Goal: Information Seeking & Learning: Learn about a topic

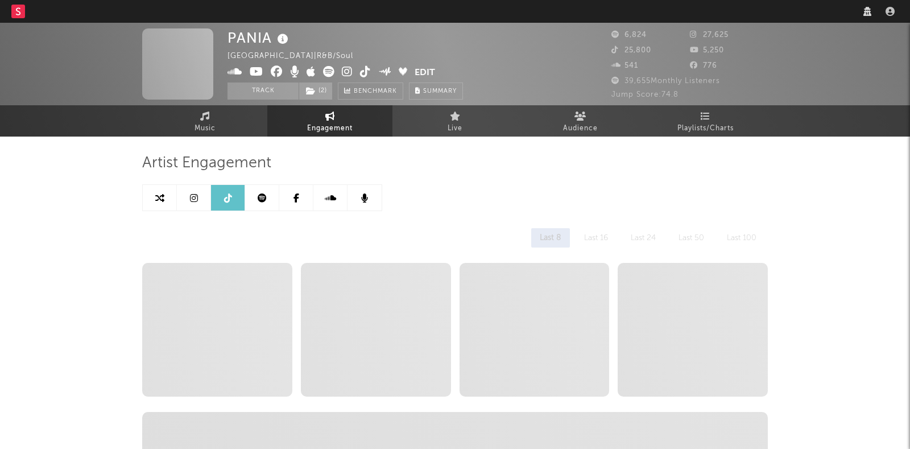
select select "6m"
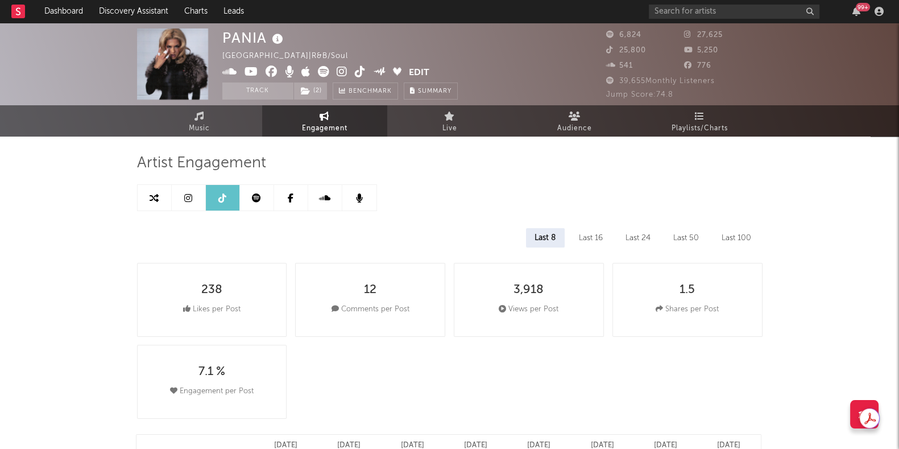
click at [182, 200] on link at bounding box center [189, 198] width 34 height 26
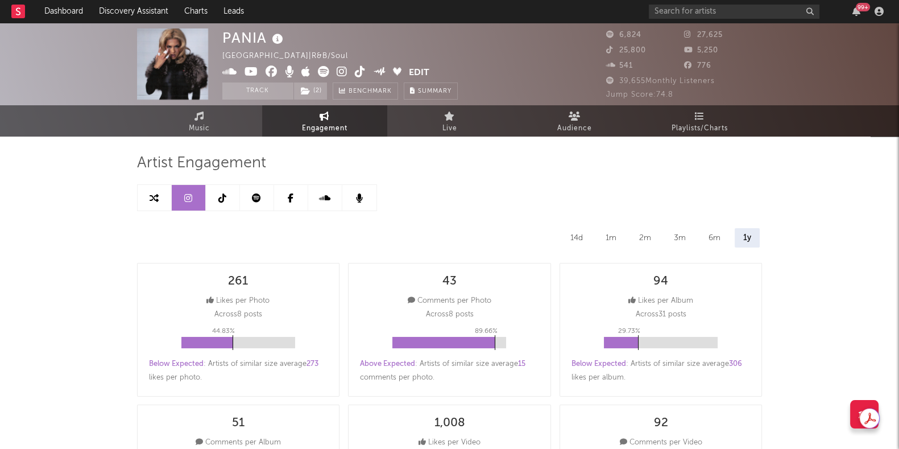
select select "6m"
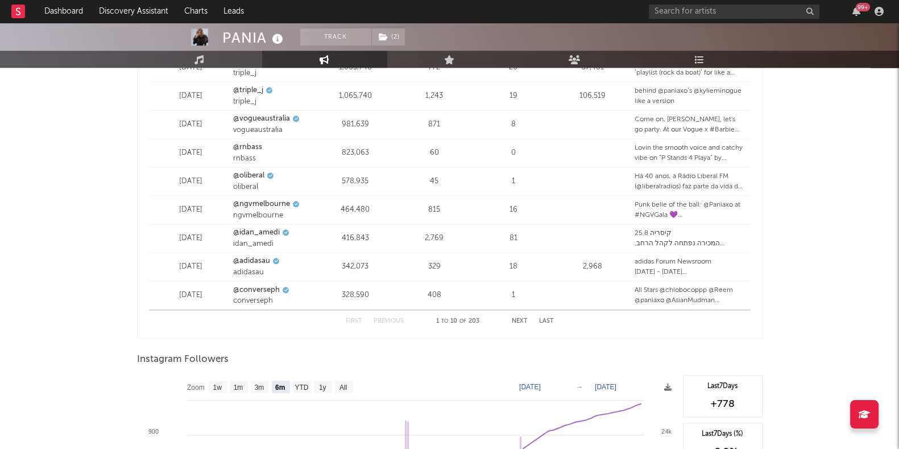
scroll to position [1709, 0]
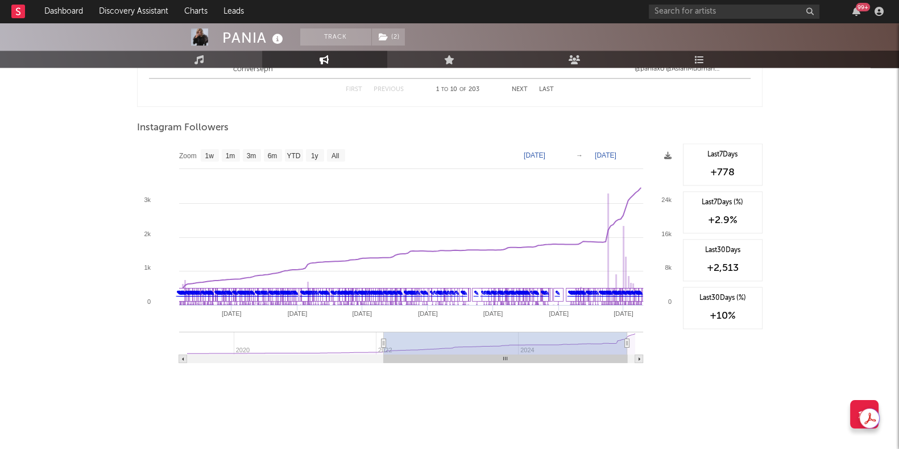
drag, startPoint x: 600, startPoint y: 340, endPoint x: 383, endPoint y: 334, distance: 216.8
click at [383, 334] on g at bounding box center [411, 347] width 464 height 31
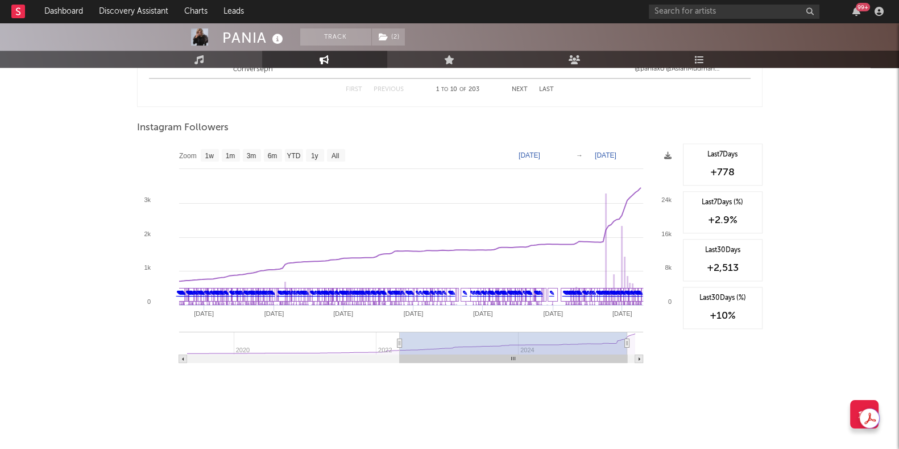
type input "[DATE]"
drag, startPoint x: 383, startPoint y: 340, endPoint x: 402, endPoint y: 340, distance: 18.8
click at [402, 340] on icon at bounding box center [399, 343] width 5 height 9
click at [314, 154] on text "1y" at bounding box center [314, 156] width 7 height 8
select select "1y"
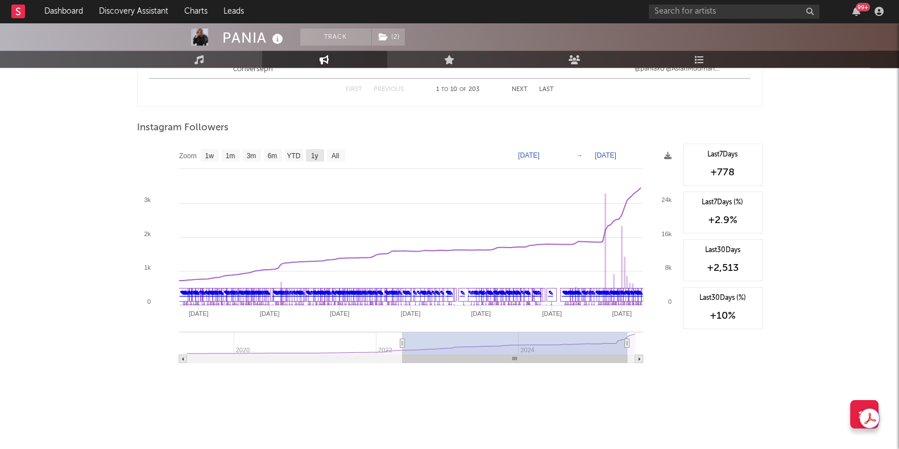
type input "[DATE]"
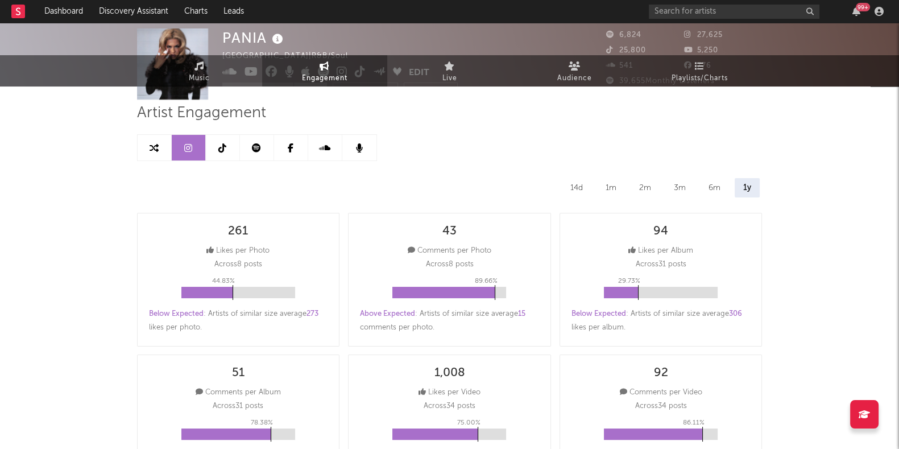
scroll to position [0, 0]
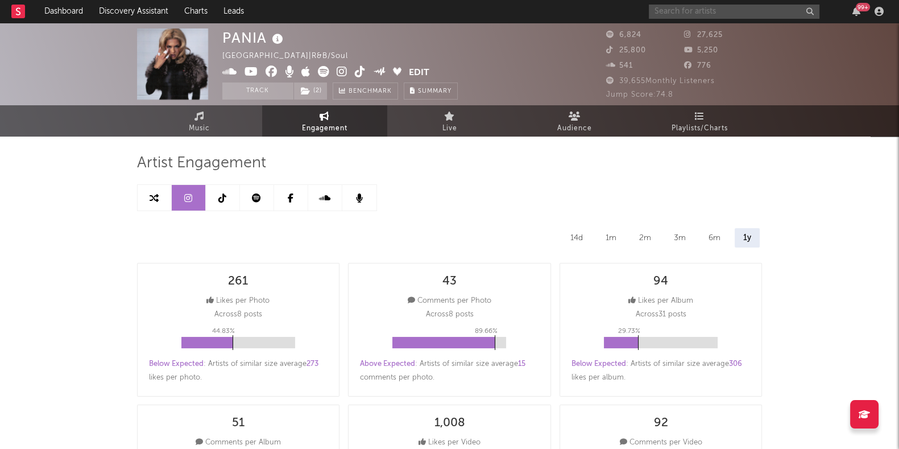
click at [702, 14] on input "text" at bounding box center [734, 12] width 171 height 14
click at [763, 16] on input "text" at bounding box center [734, 12] width 171 height 14
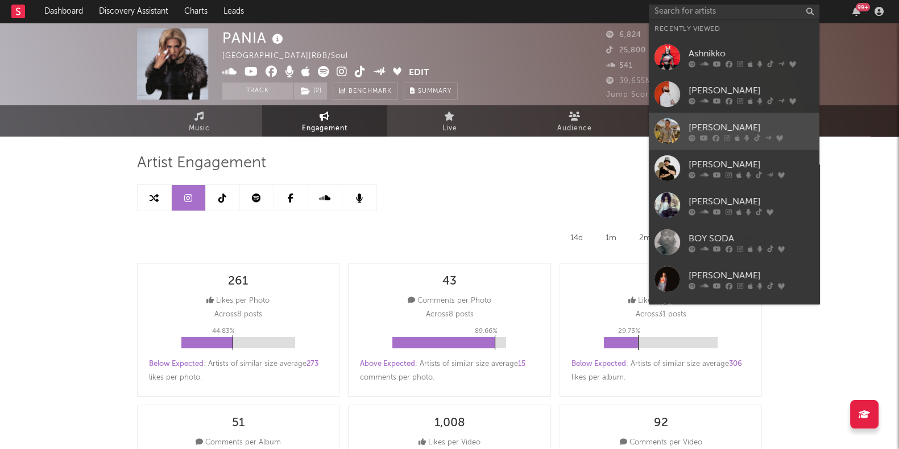
click at [765, 129] on div "[PERSON_NAME]" at bounding box center [751, 128] width 125 height 14
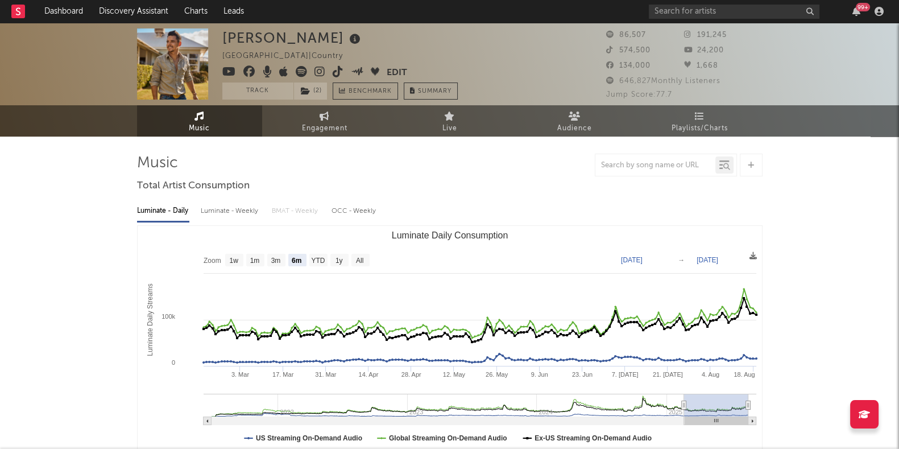
select select "6m"
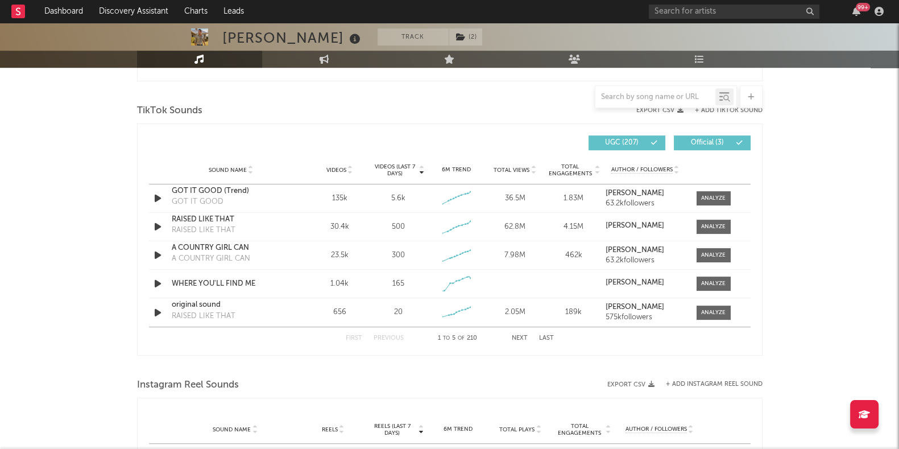
scroll to position [722, 0]
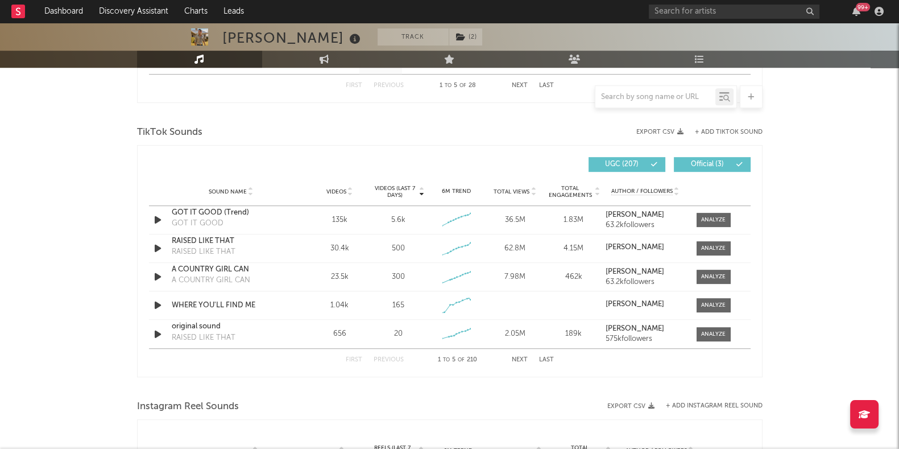
click at [402, 192] on span "Videos (last 7 days)" at bounding box center [394, 192] width 46 height 14
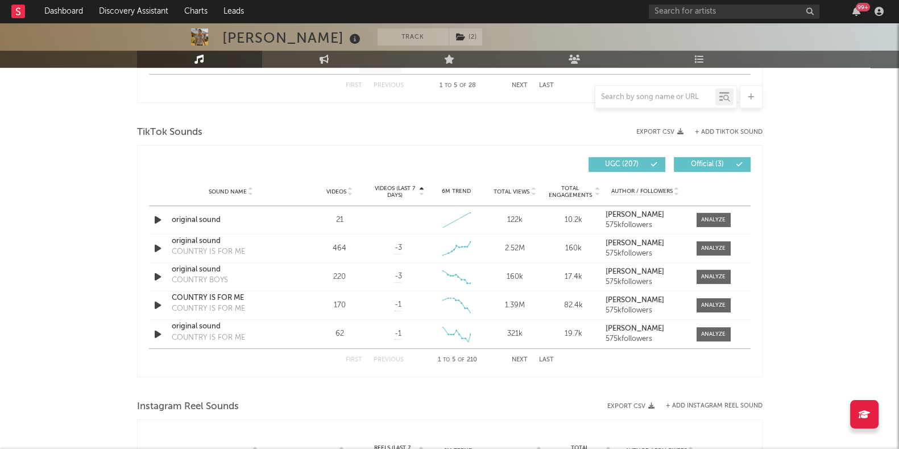
click at [401, 192] on span "Videos (last 7 days)" at bounding box center [394, 192] width 46 height 14
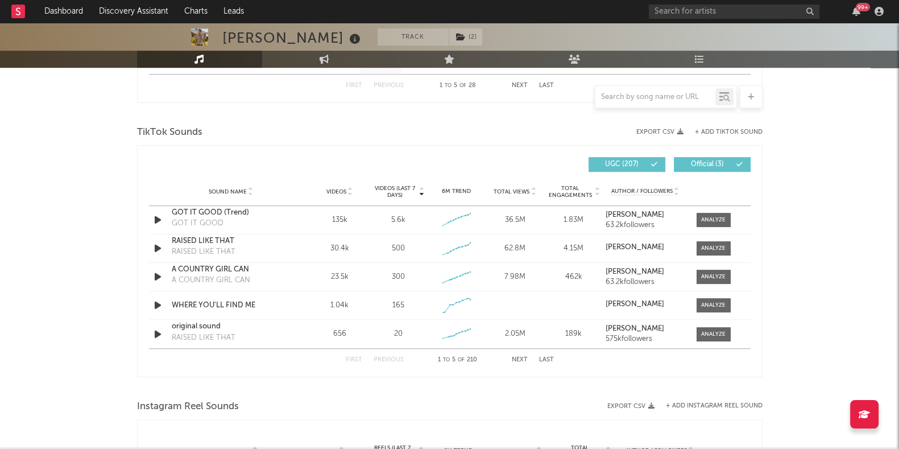
click at [520, 359] on button "Next" at bounding box center [520, 360] width 16 height 6
click at [522, 360] on button "Next" at bounding box center [520, 360] width 16 height 6
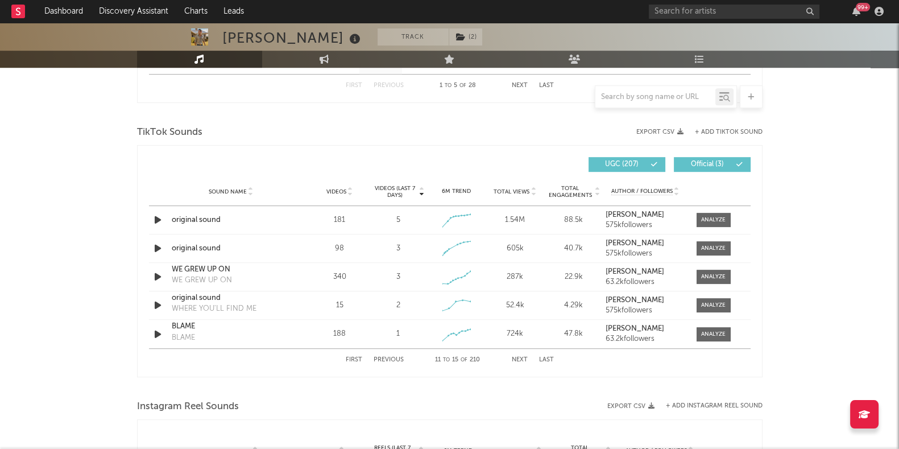
click at [522, 358] on button "Next" at bounding box center [520, 360] width 16 height 6
click at [387, 361] on button "Previous" at bounding box center [389, 360] width 30 height 6
click at [515, 357] on button "Next" at bounding box center [520, 360] width 16 height 6
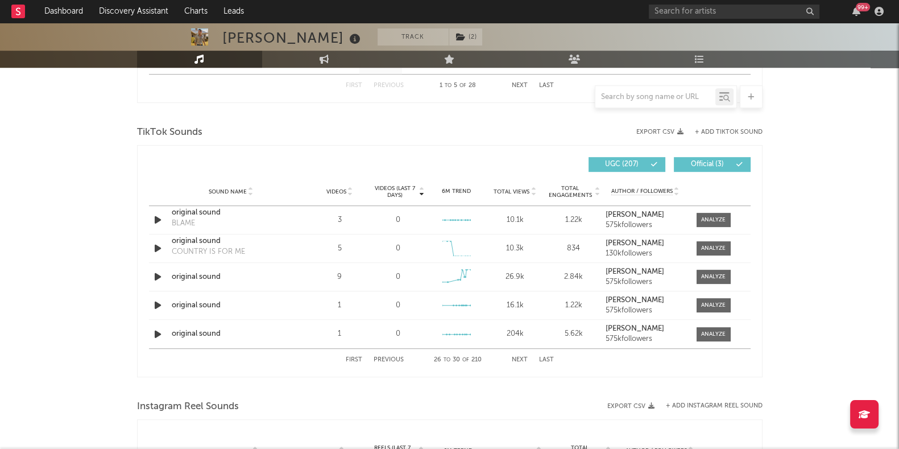
click at [515, 357] on button "Next" at bounding box center [520, 360] width 16 height 6
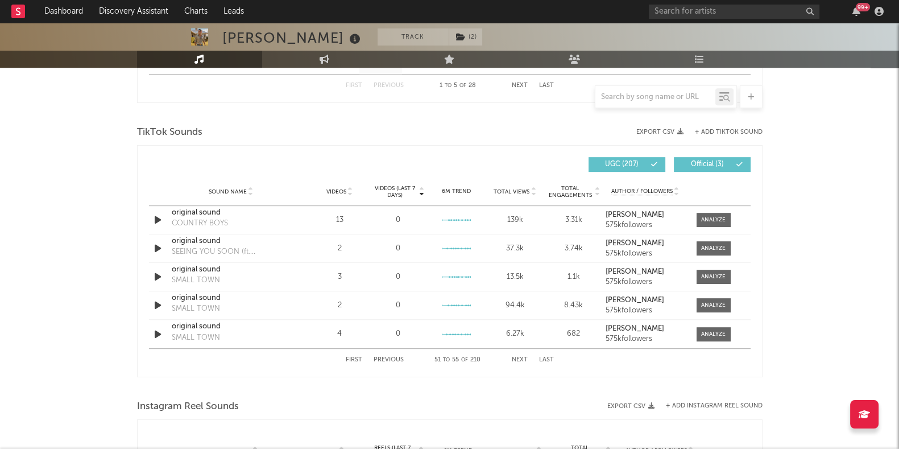
click at [515, 357] on button "Next" at bounding box center [520, 360] width 16 height 6
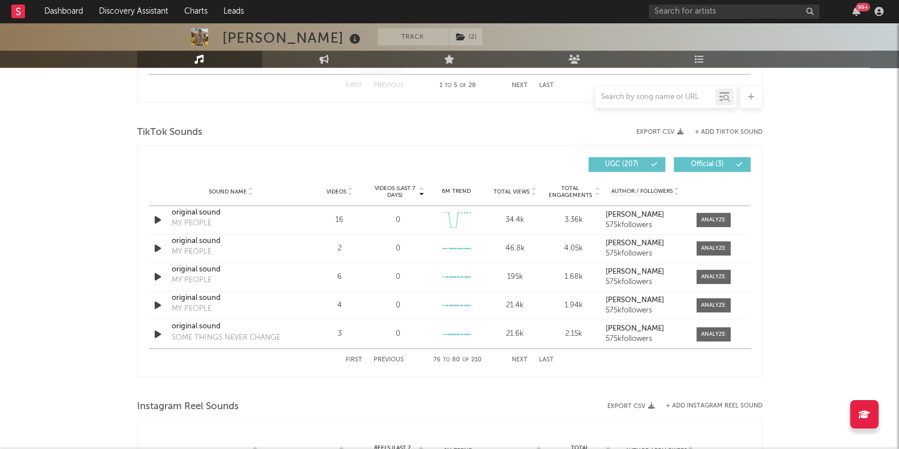
click at [515, 357] on button "Next" at bounding box center [520, 360] width 16 height 6
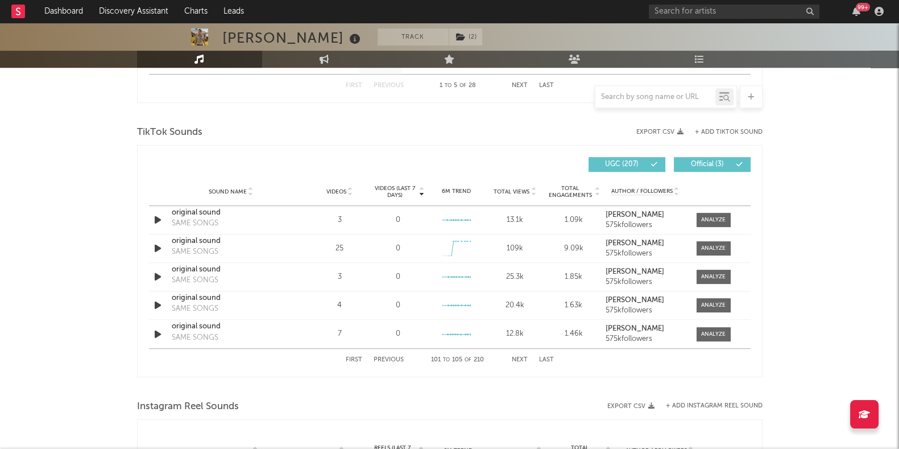
click at [515, 357] on button "Next" at bounding box center [520, 360] width 16 height 6
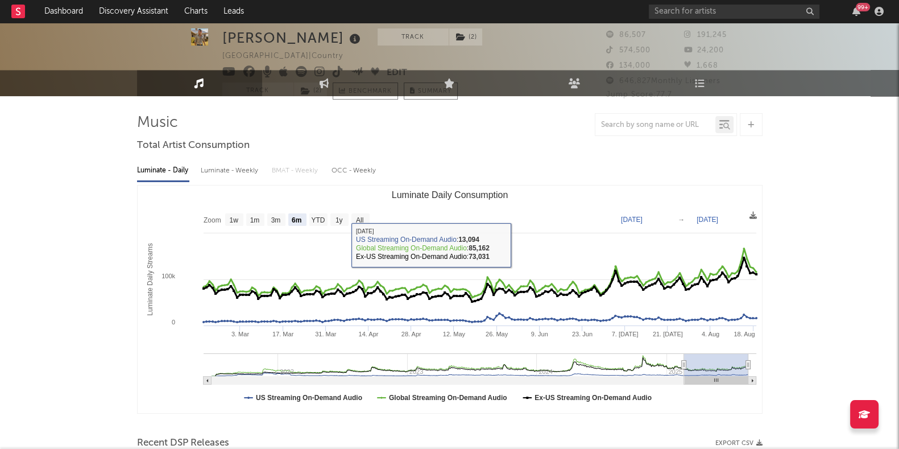
scroll to position [0, 0]
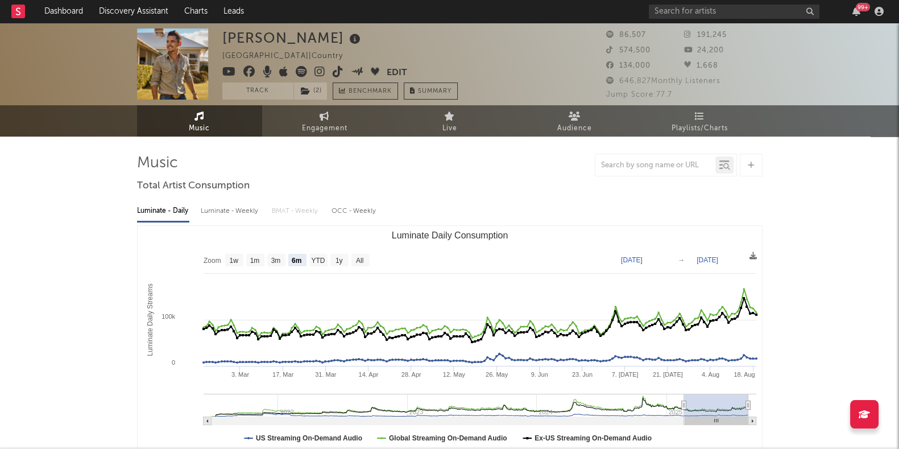
click at [541, 168] on div at bounding box center [450, 165] width 626 height 23
click at [349, 127] on link "Engagement" at bounding box center [324, 120] width 125 height 31
select select "1w"
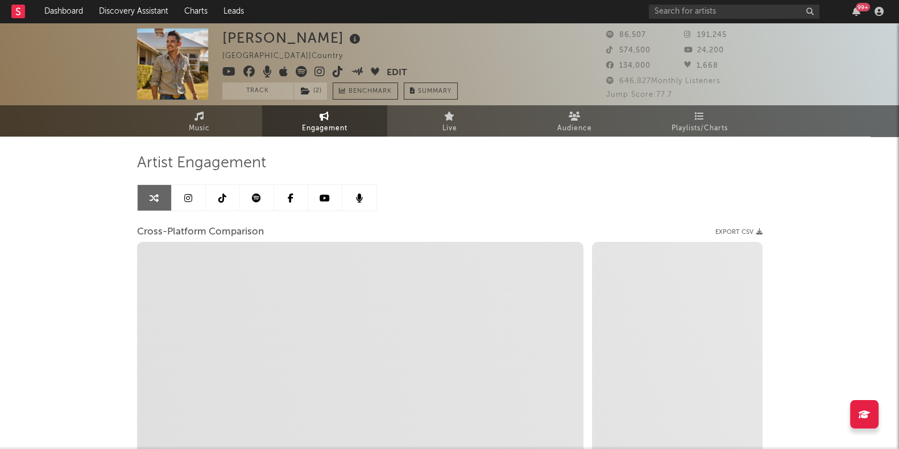
click at [188, 200] on icon at bounding box center [188, 197] width 8 height 9
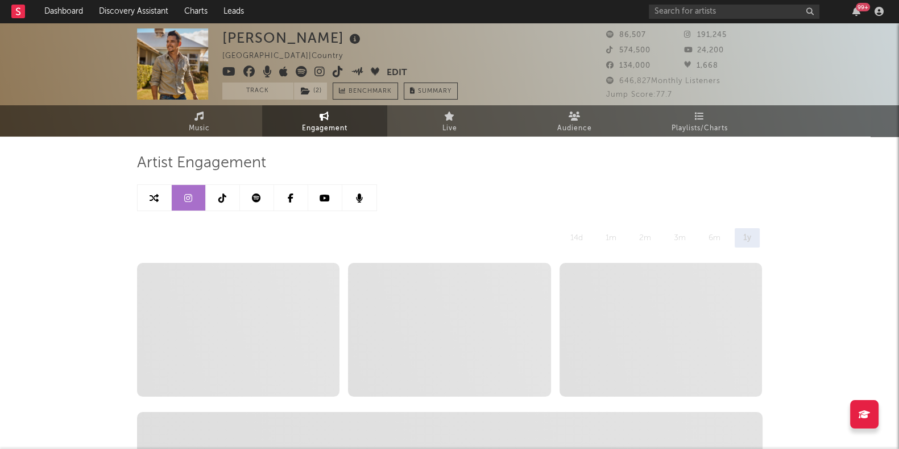
select select "6m"
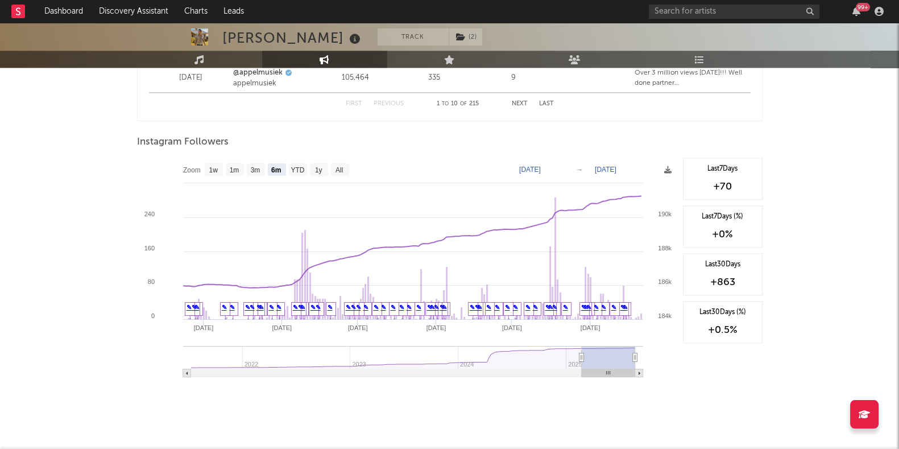
scroll to position [1709, 0]
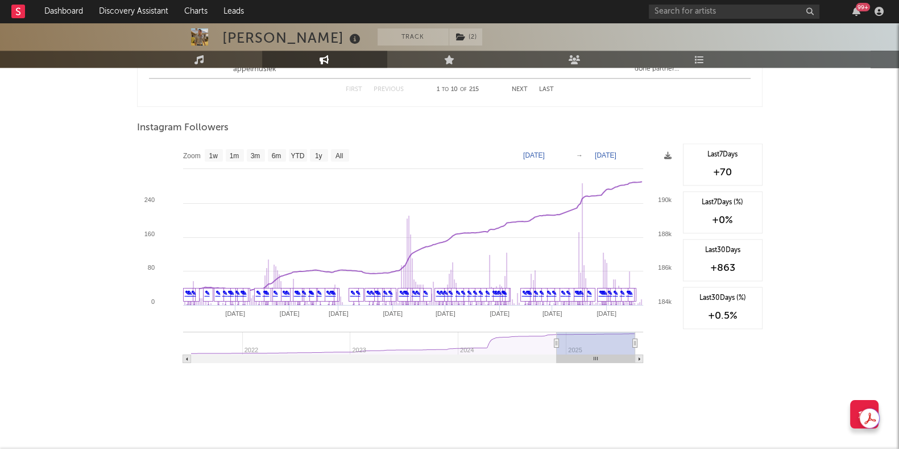
type input "[DATE]"
drag, startPoint x: 581, startPoint y: 344, endPoint x: 556, endPoint y: 344, distance: 24.5
click at [556, 344] on icon at bounding box center [556, 343] width 5 height 9
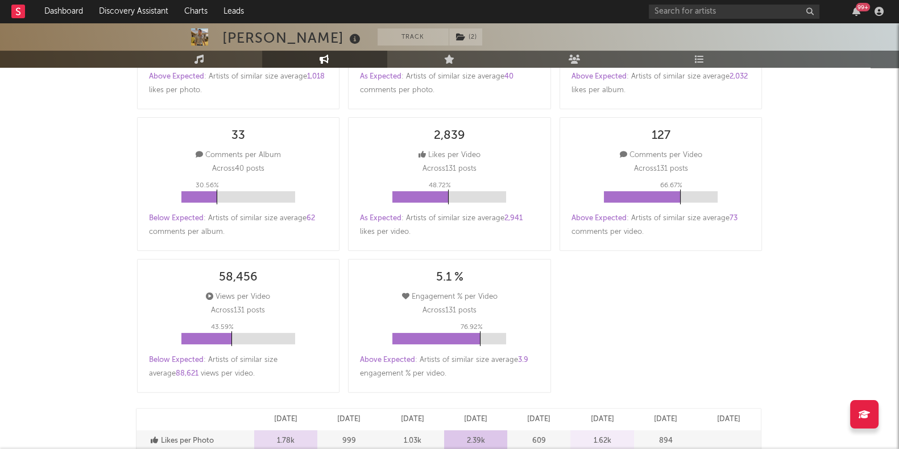
scroll to position [3, 0]
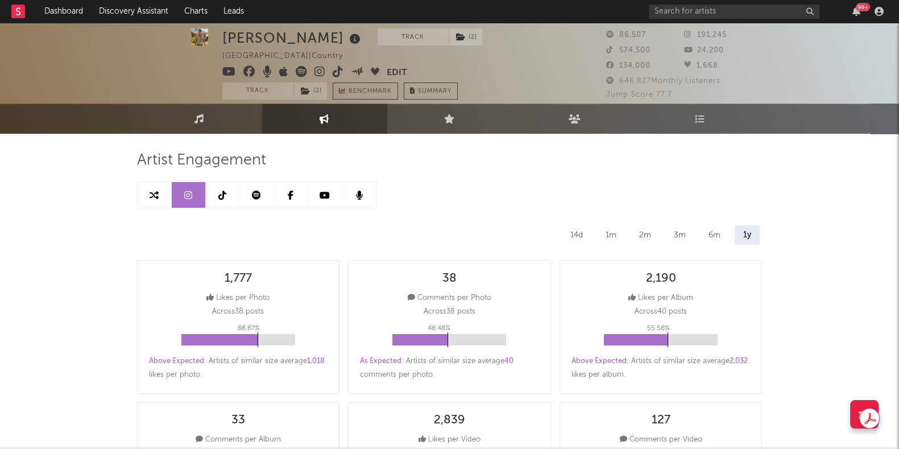
click at [222, 200] on link at bounding box center [223, 195] width 34 height 26
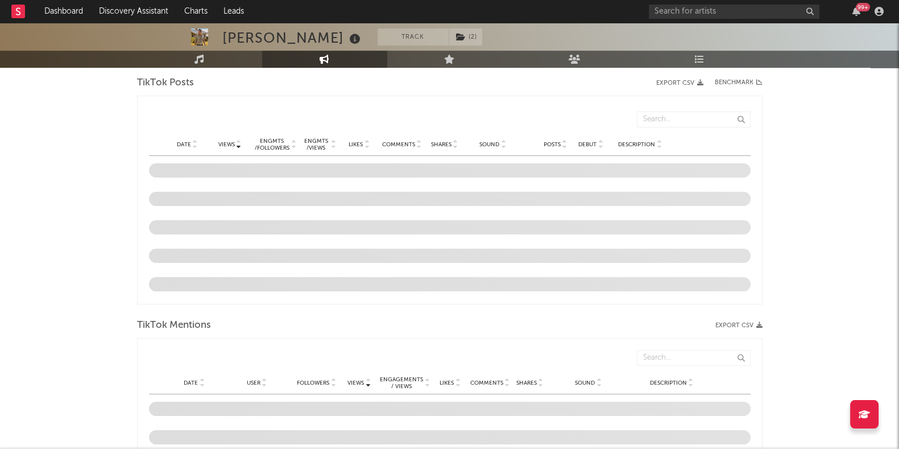
scroll to position [572, 0]
select select "6m"
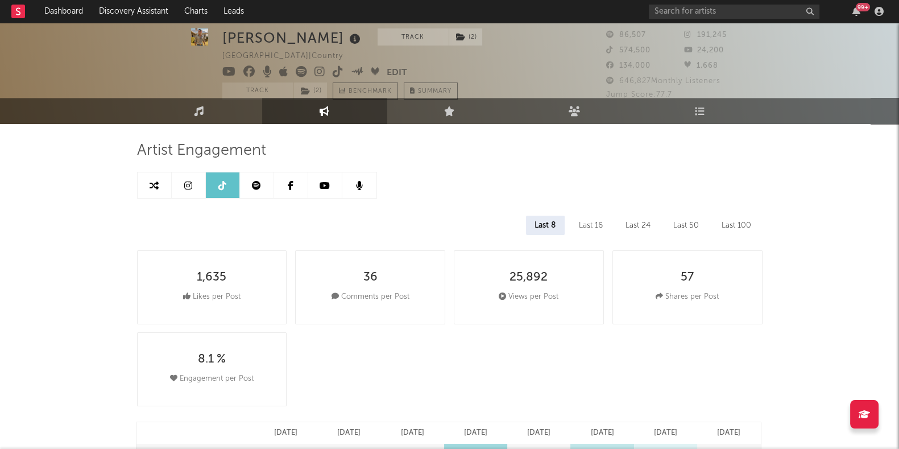
scroll to position [0, 0]
